Goal: Task Accomplishment & Management: Manage account settings

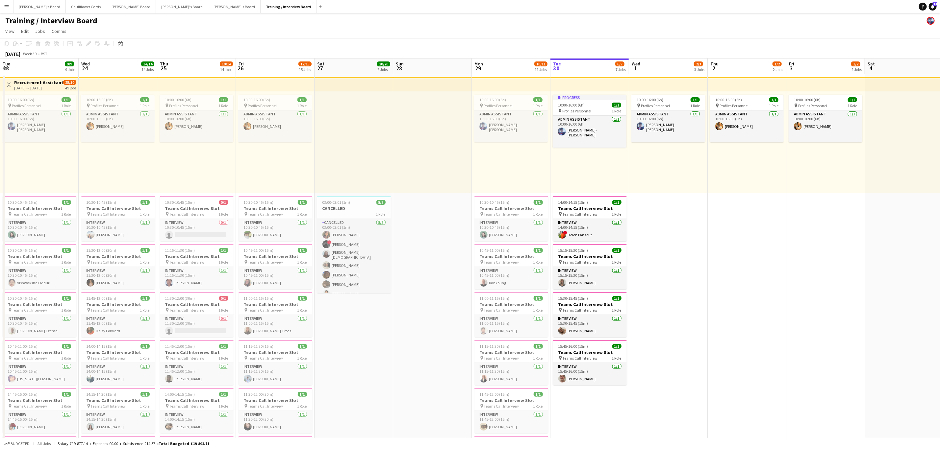
scroll to position [0, 171]
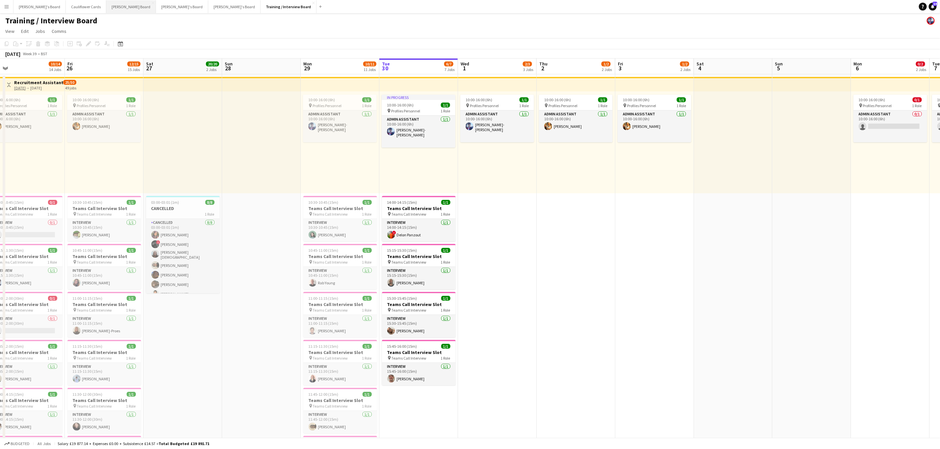
click at [106, 9] on button "[PERSON_NAME] Board Close" at bounding box center [131, 6] width 50 height 13
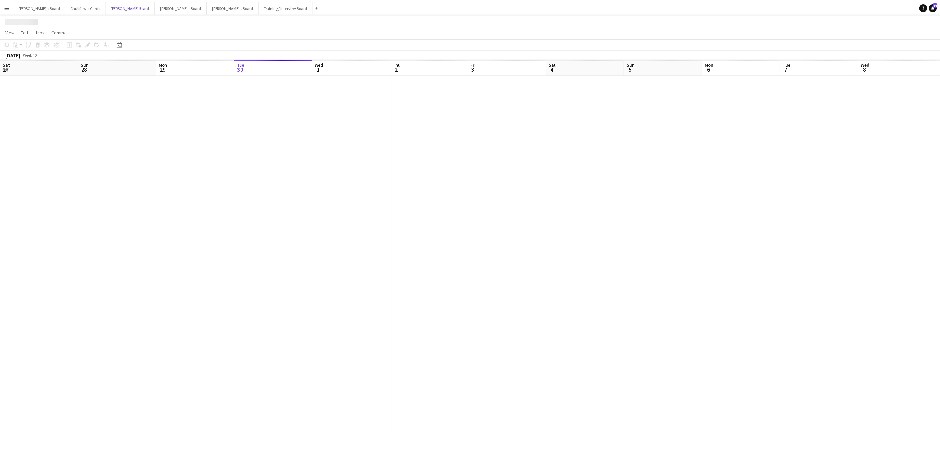
scroll to position [0, 157]
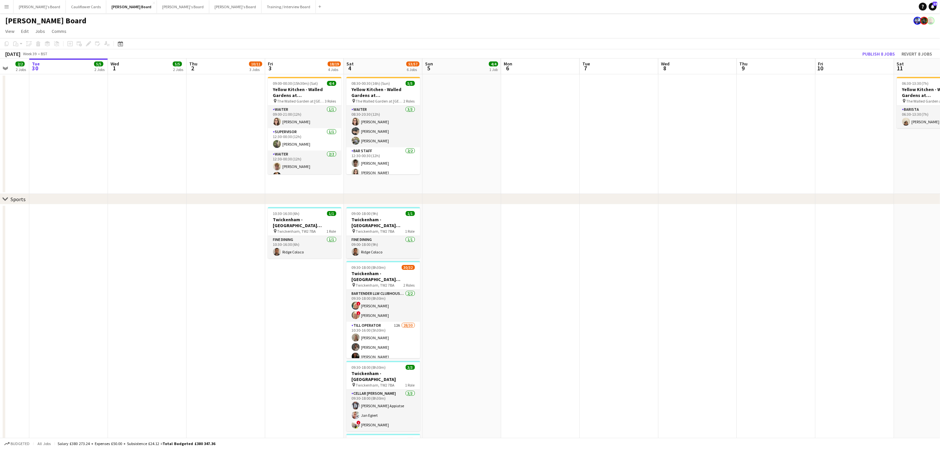
drag, startPoint x: 248, startPoint y: 121, endPoint x: 311, endPoint y: 121, distance: 63.2
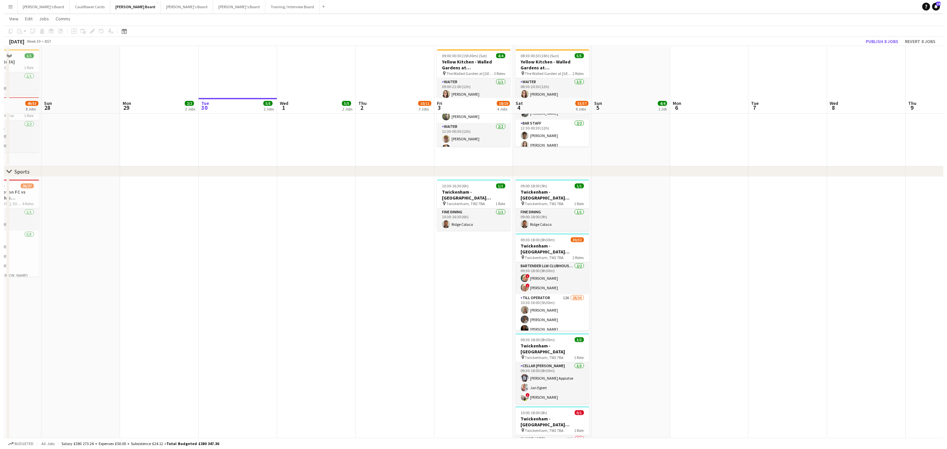
scroll to position [0, 0]
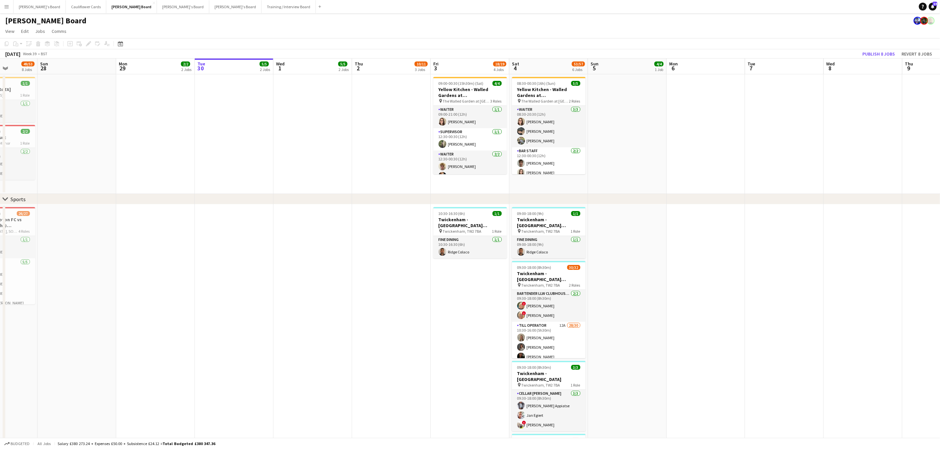
drag, startPoint x: 690, startPoint y: 195, endPoint x: 726, endPoint y: 198, distance: 35.6
click at [716, 197] on div "chevron-right Sports" at bounding box center [470, 199] width 940 height 11
click at [261, 7] on button "Training / Interview Board Close" at bounding box center [288, 6] width 54 height 13
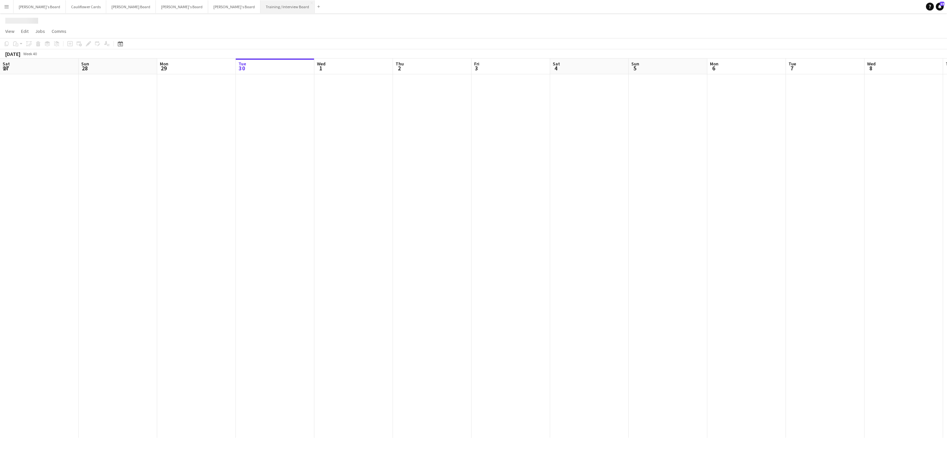
scroll to position [0, 157]
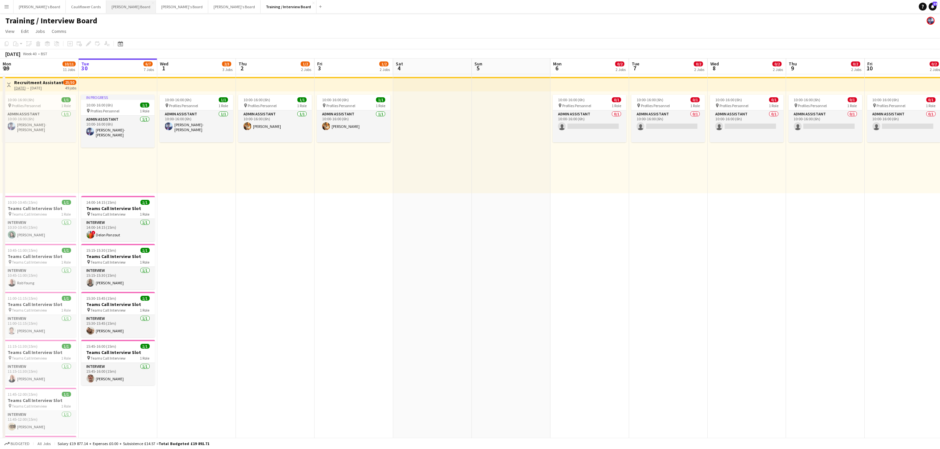
click at [106, 11] on button "[PERSON_NAME] Board Close" at bounding box center [131, 6] width 50 height 13
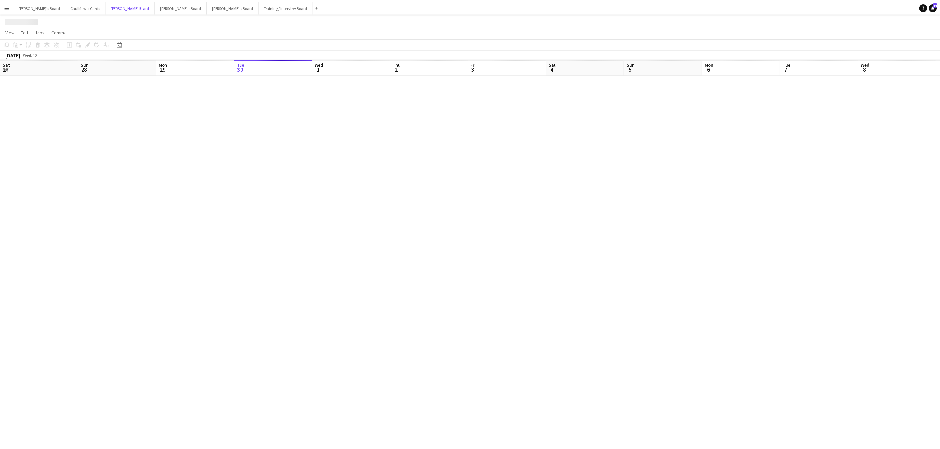
scroll to position [0, 157]
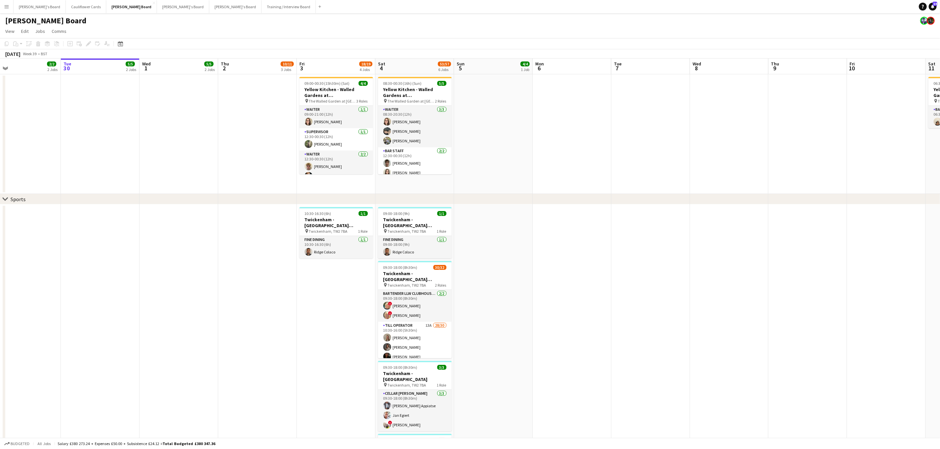
drag, startPoint x: 246, startPoint y: 163, endPoint x: 307, endPoint y: 167, distance: 61.3
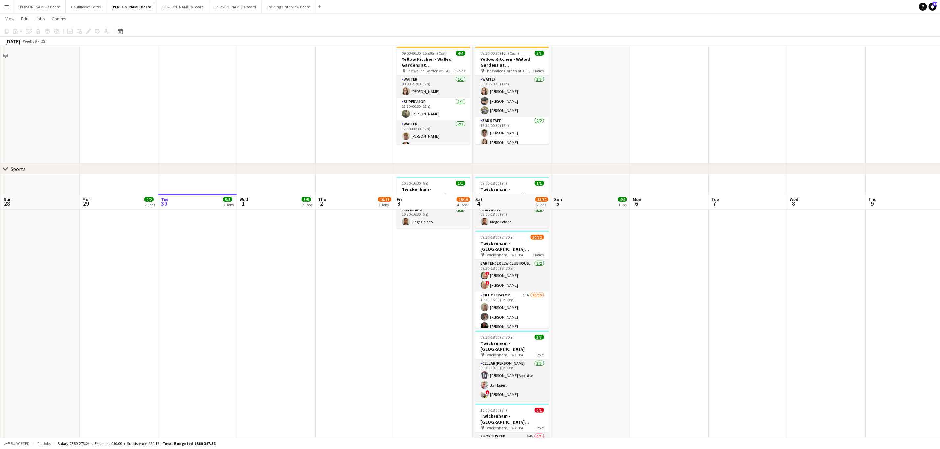
scroll to position [0, 0]
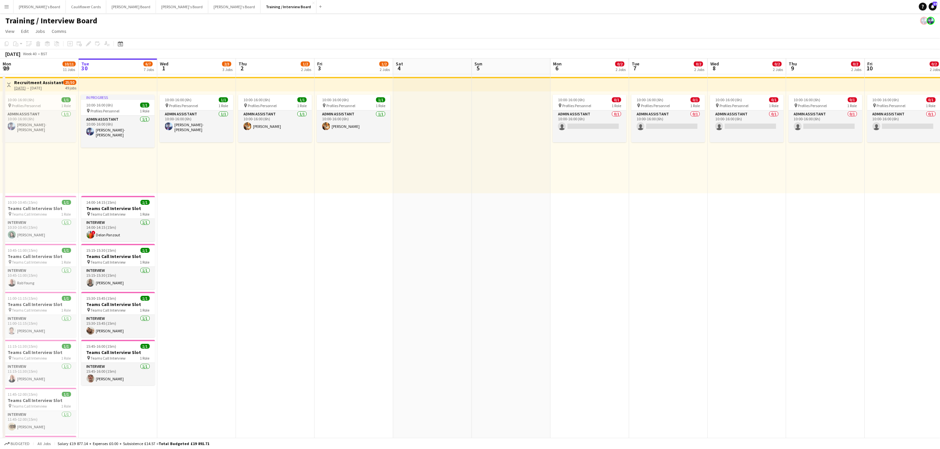
click at [0, 5] on button "Menu" at bounding box center [6, 6] width 13 height 13
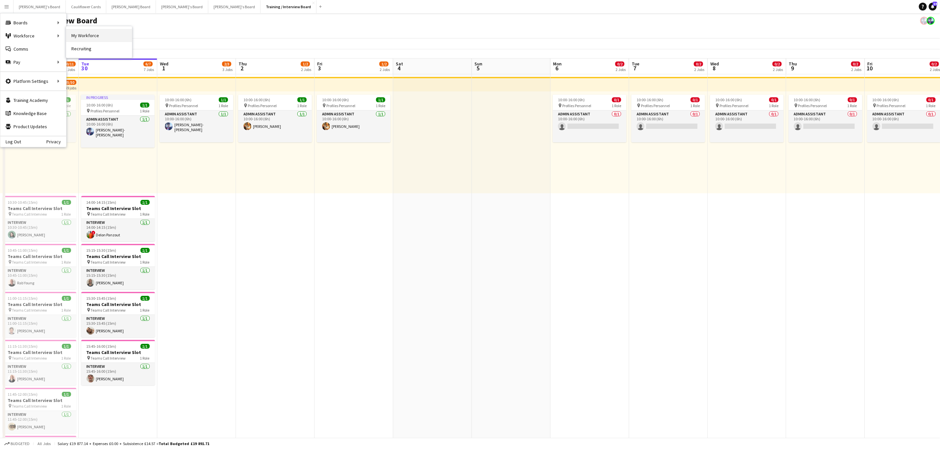
click at [76, 38] on link "My Workforce" at bounding box center [99, 35] width 66 height 13
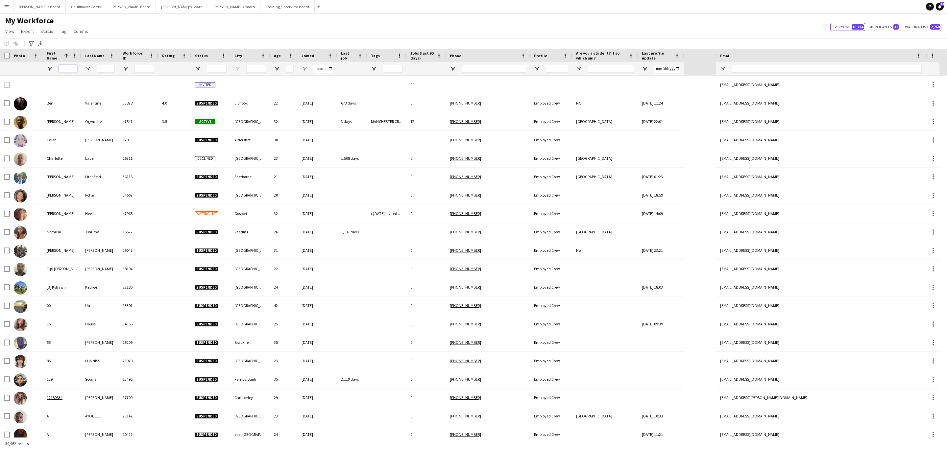
click at [67, 67] on input "First Name Filter Input" at bounding box center [68, 69] width 19 height 8
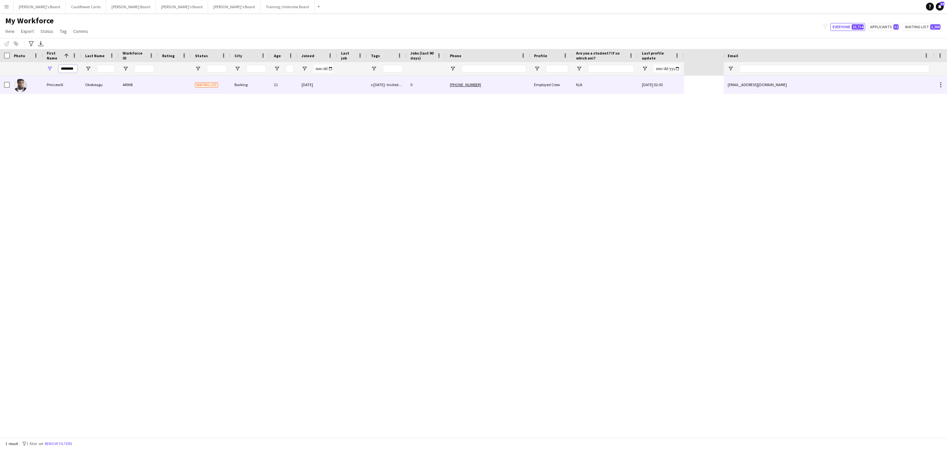
type input "********"
click at [99, 85] on div "Okekeagu" at bounding box center [99, 85] width 37 height 18
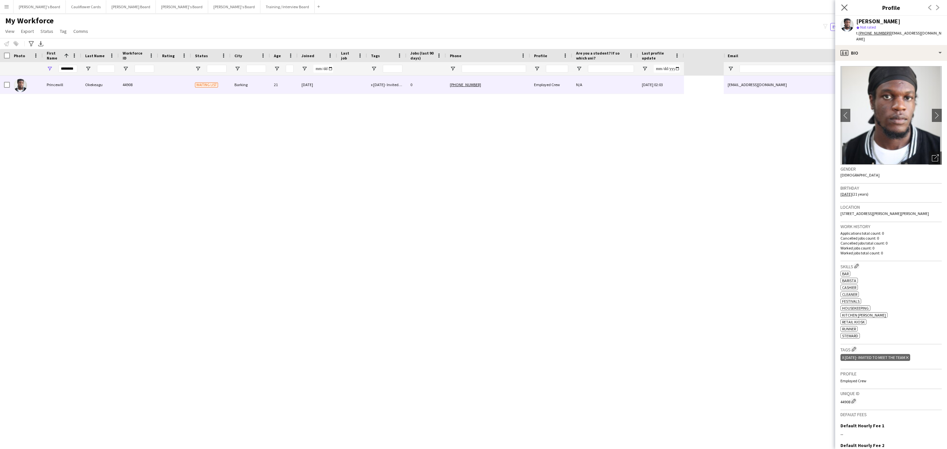
click at [843, 8] on icon "Close pop-in" at bounding box center [844, 7] width 6 height 6
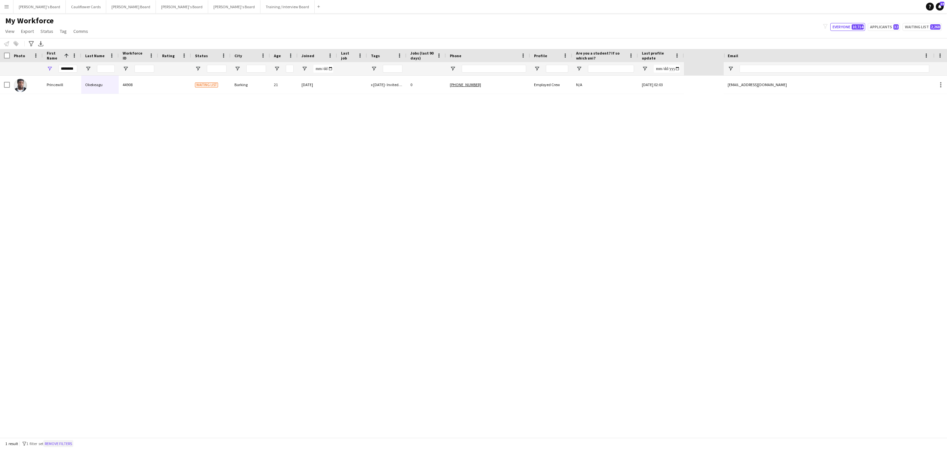
click at [57, 447] on button "Remove filters" at bounding box center [58, 443] width 30 height 7
